Goal: Transaction & Acquisition: Purchase product/service

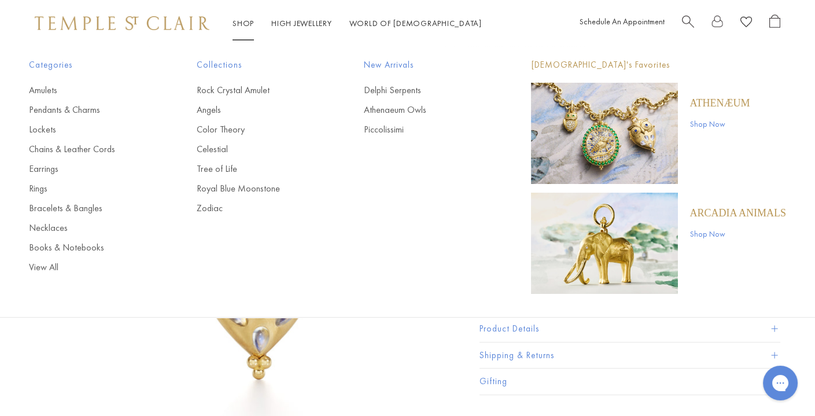
click at [697, 126] on link "Shop Now" at bounding box center [720, 123] width 60 height 13
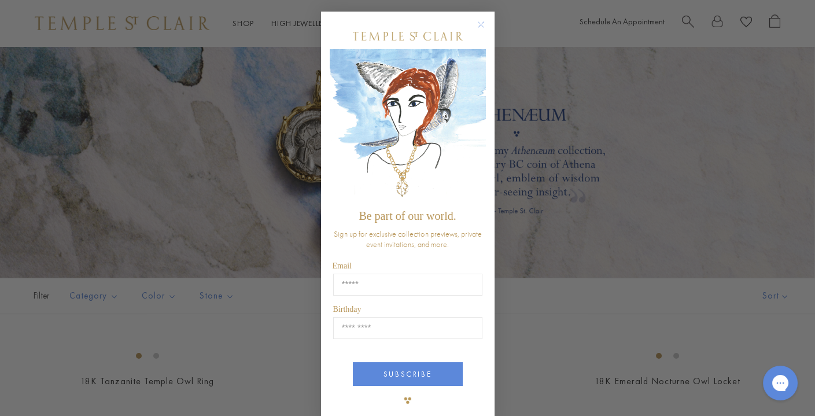
click at [480, 26] on circle "Close dialog" at bounding box center [481, 25] width 14 height 14
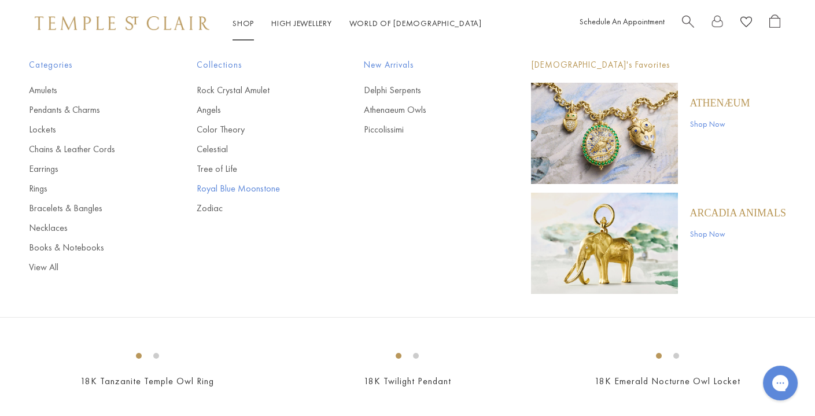
click at [217, 188] on link "Royal Blue Moonstone" at bounding box center [256, 188] width 121 height 13
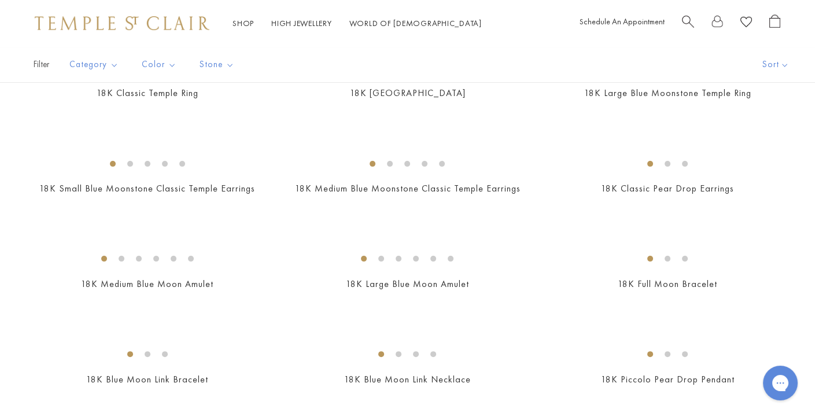
scroll to position [570, 0]
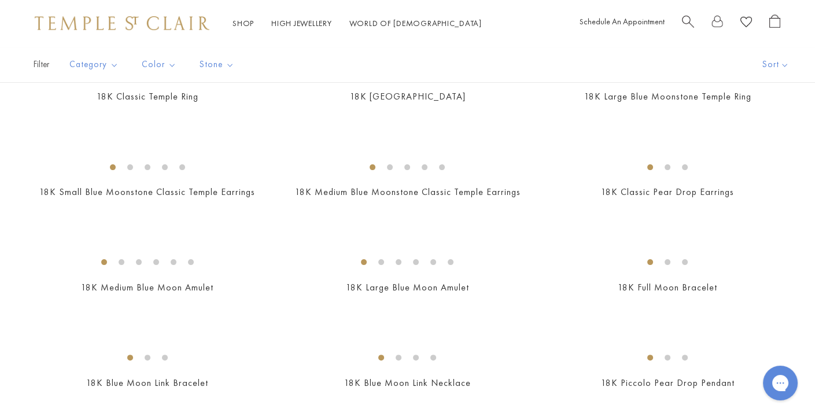
click at [0, 0] on img at bounding box center [0, 0] width 0 height 0
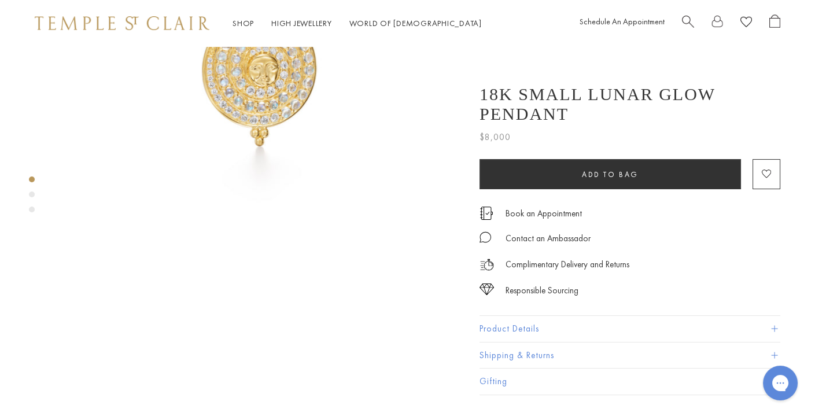
scroll to position [203, 0]
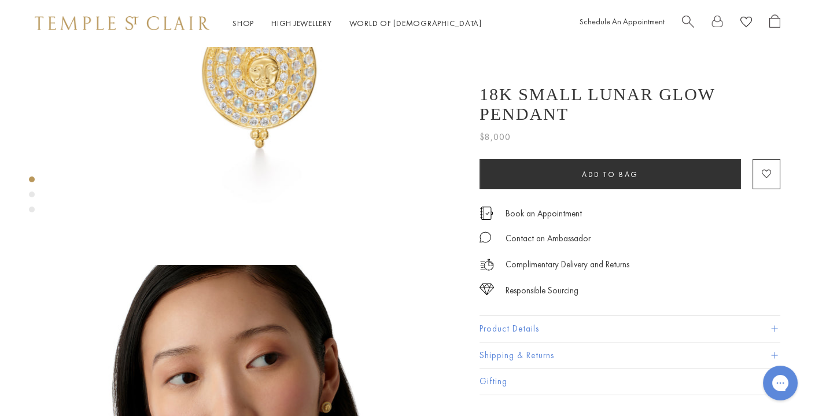
click at [514, 319] on button "Product Details" at bounding box center [630, 329] width 301 height 26
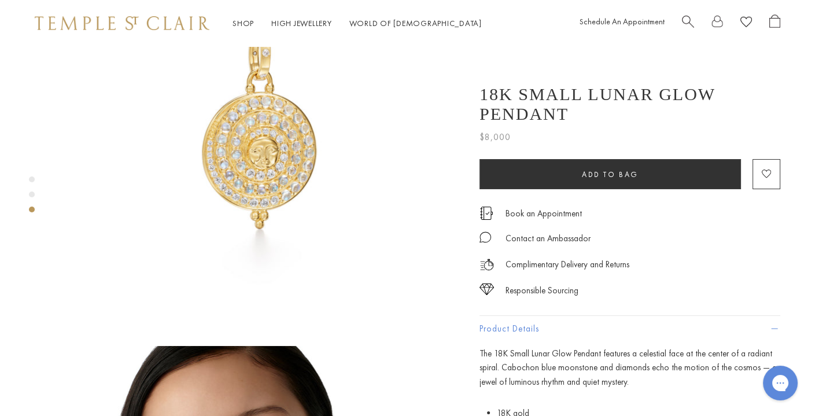
scroll to position [0, 0]
